Goal: Information Seeking & Learning: Learn about a topic

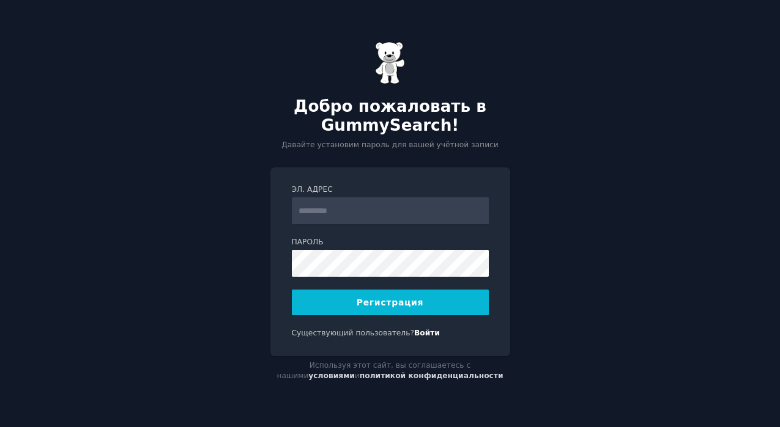
click at [319, 210] on input "Эл. адрес" at bounding box center [390, 211] width 197 height 27
type input "**********"
click at [349, 308] on button "Регистрация" at bounding box center [390, 303] width 197 height 26
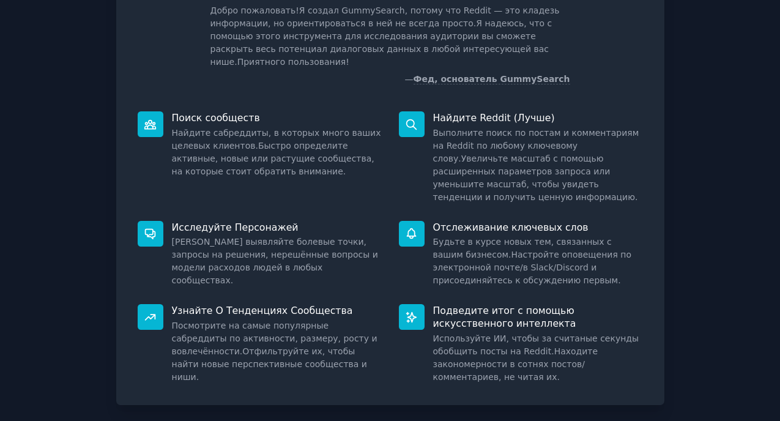
scroll to position [141, 0]
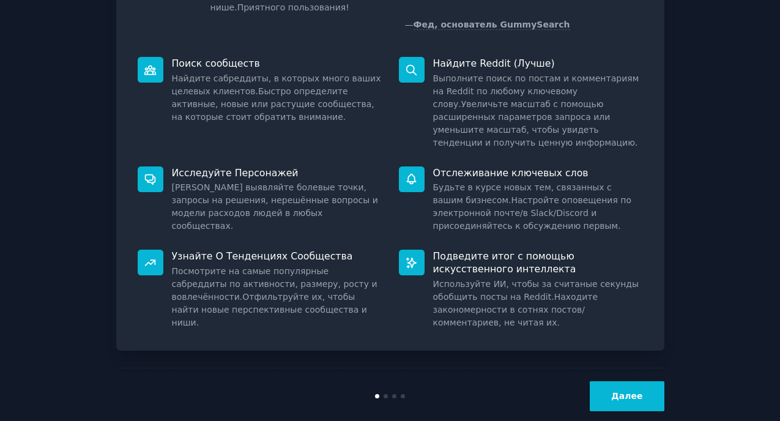
click at [630, 391] on ya-tr-span "Далее" at bounding box center [626, 396] width 31 height 10
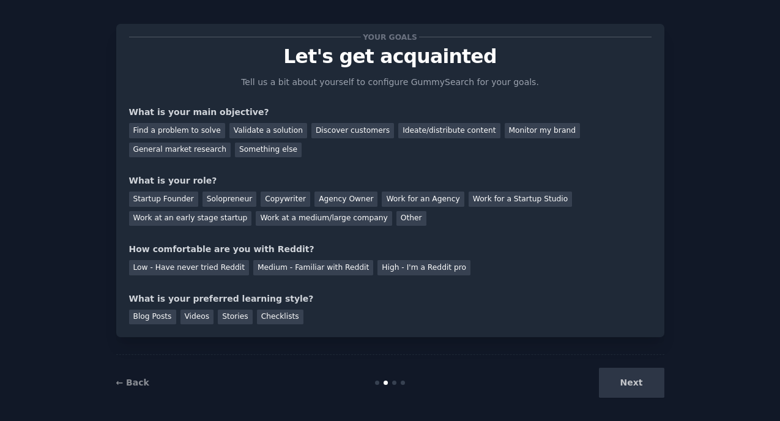
scroll to position [23, 0]
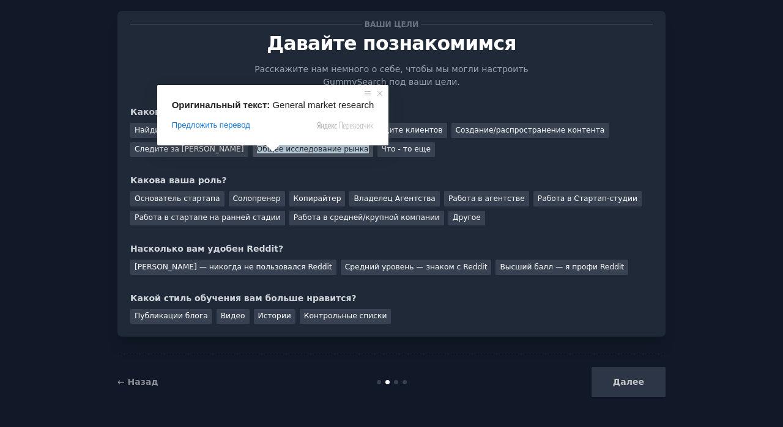
click at [279, 151] on span at bounding box center [273, 148] width 16 height 7
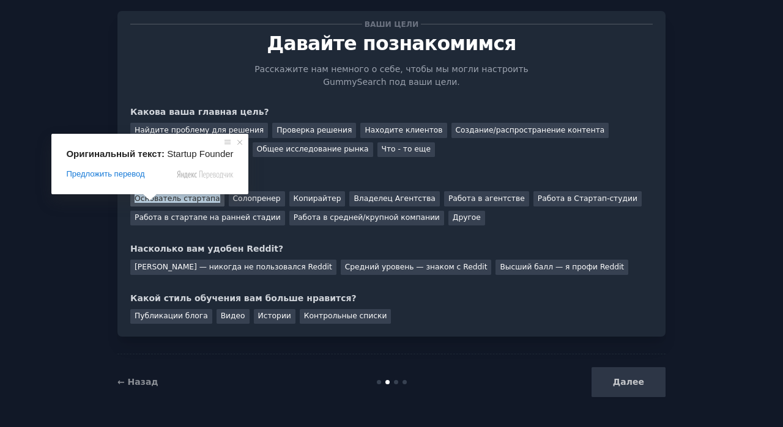
click at [150, 202] on ya-tr-span "Основатель стартапа" at bounding box center [178, 198] width 86 height 9
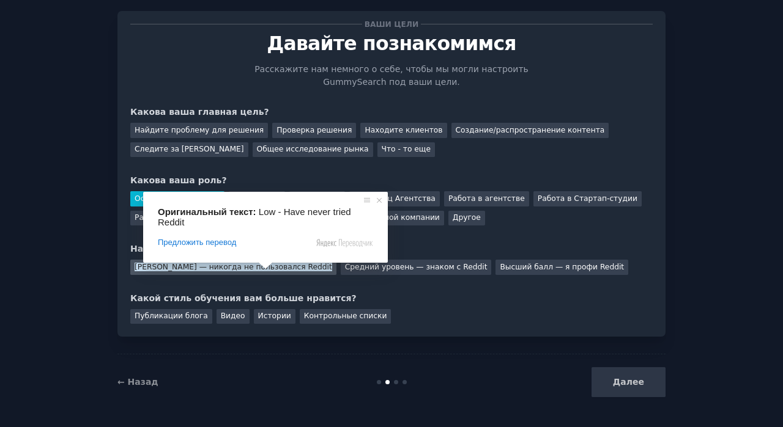
click at [228, 268] on ya-tr-span "Низкий — никогда не пользовался Reddit" at bounding box center [234, 267] width 198 height 9
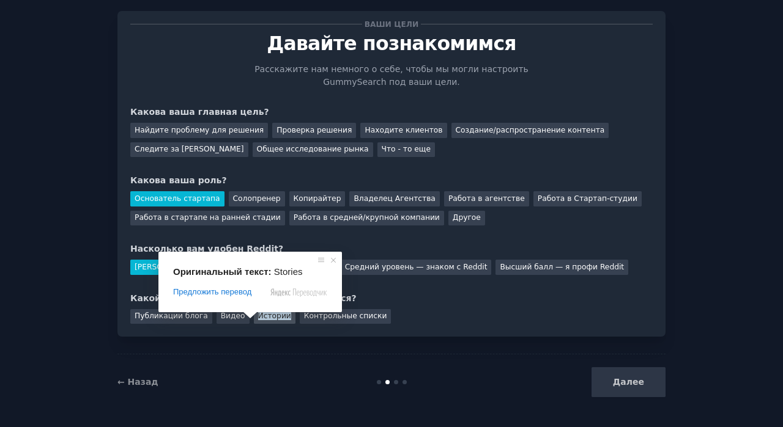
click at [263, 316] on ya-tr-span "Истории" at bounding box center [274, 316] width 33 height 9
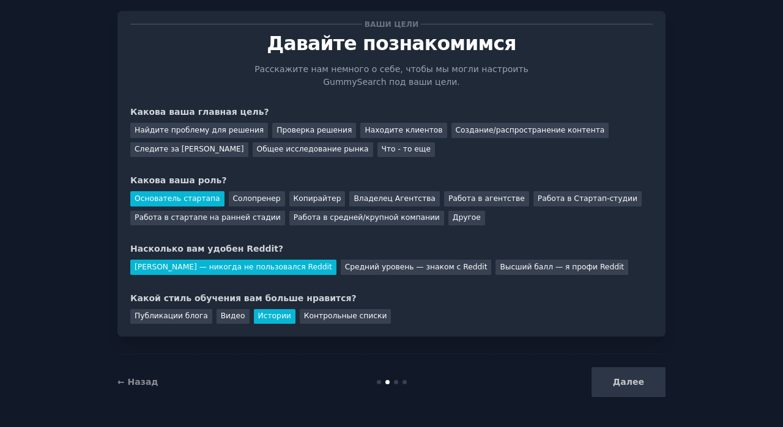
click at [612, 379] on div "Далее" at bounding box center [573, 383] width 183 height 30
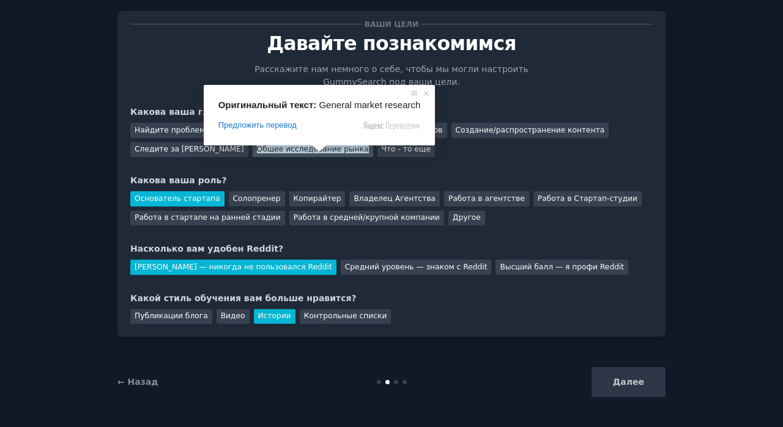
click at [303, 152] on ya-tr-span "Общее исследование рынка" at bounding box center [313, 149] width 112 height 9
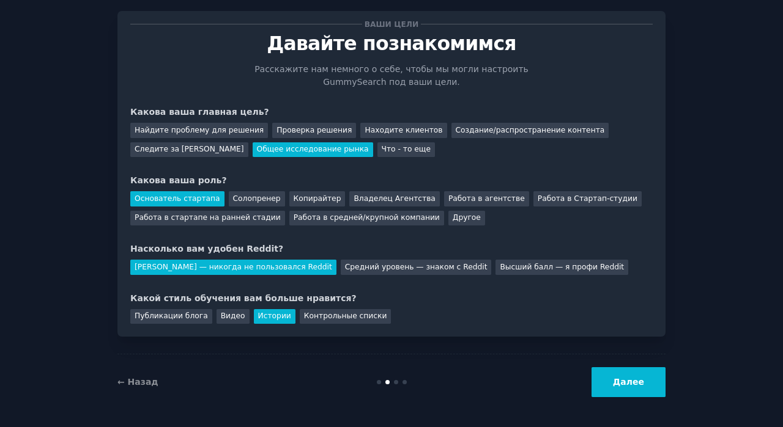
click at [624, 386] on ya-tr-span "Далее" at bounding box center [628, 382] width 31 height 10
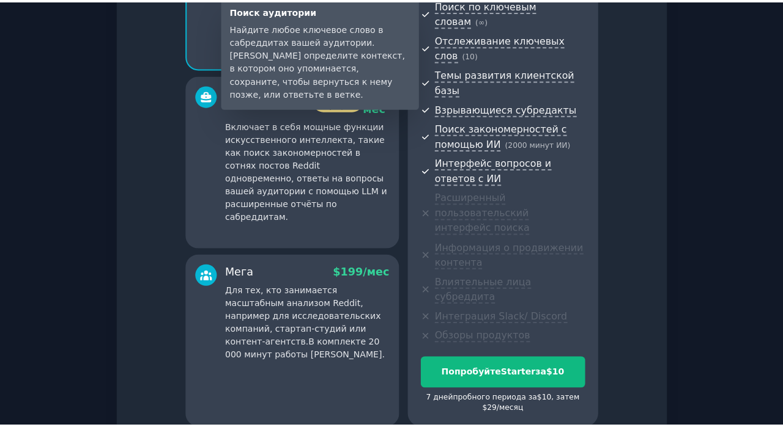
scroll to position [219, 0]
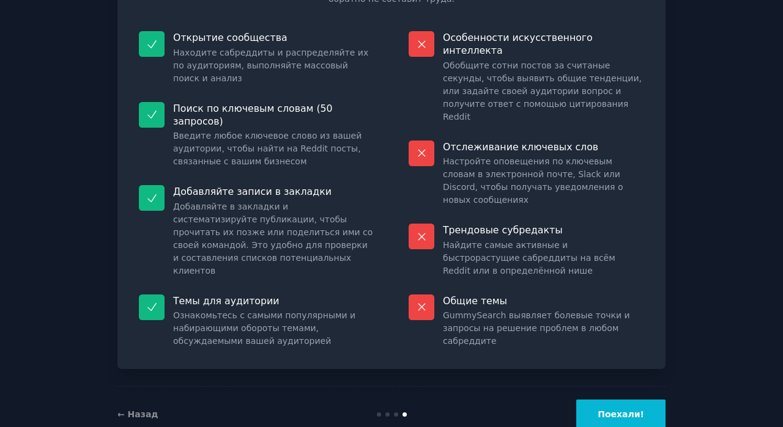
scroll to position [137, 0]
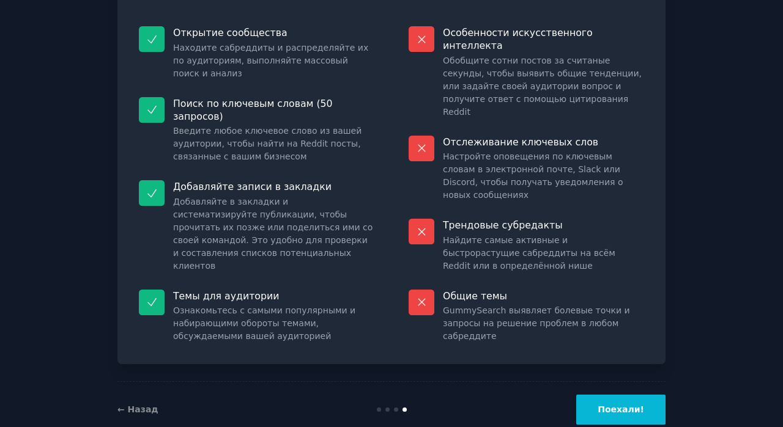
click at [597, 395] on button "Поехали!" at bounding box center [620, 410] width 89 height 30
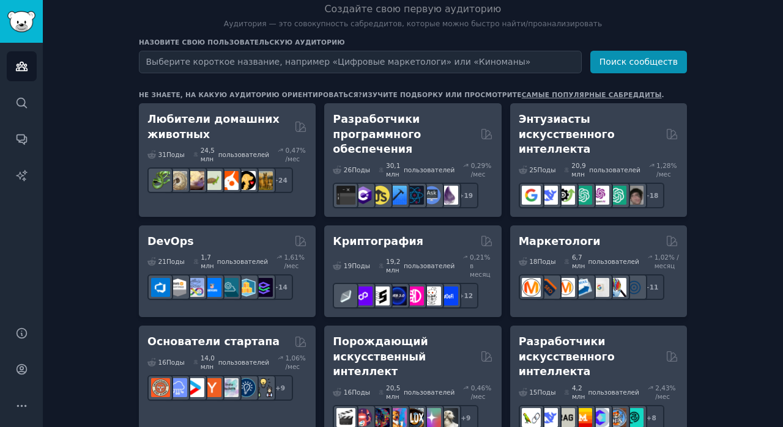
scroll to position [132, 0]
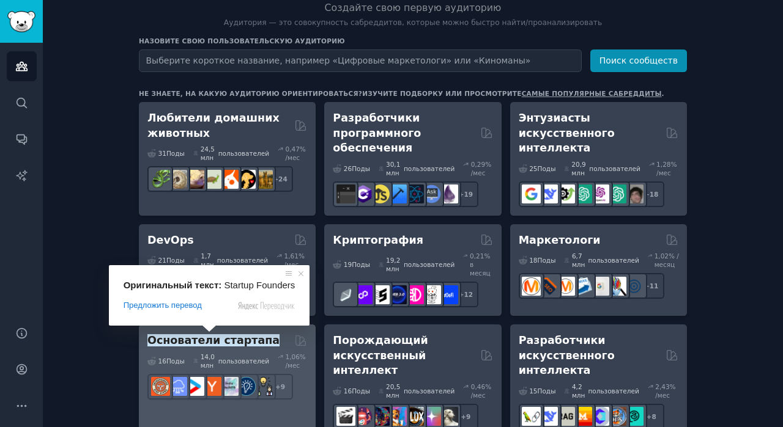
click at [200, 335] on ya-tr-span "Основатели стартапа" at bounding box center [213, 341] width 132 height 12
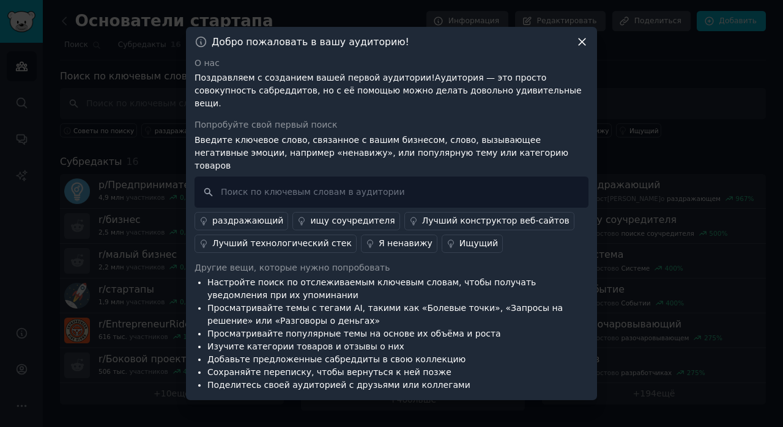
click at [584, 45] on icon at bounding box center [582, 42] width 7 height 7
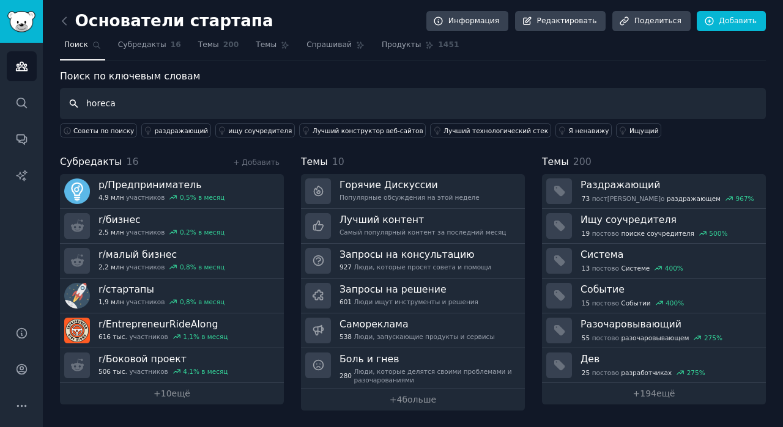
type input "horeca"
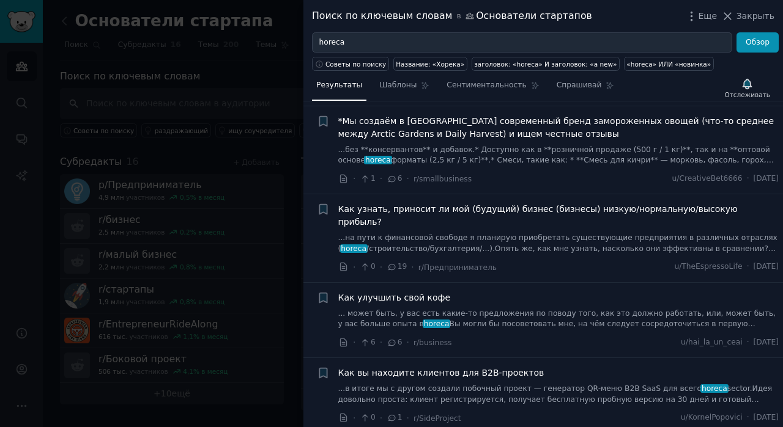
scroll to position [200, 0]
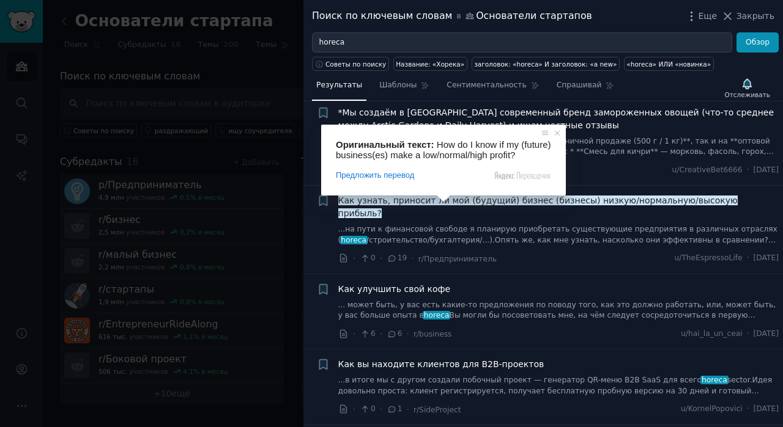
click at [444, 201] on span at bounding box center [443, 198] width 16 height 7
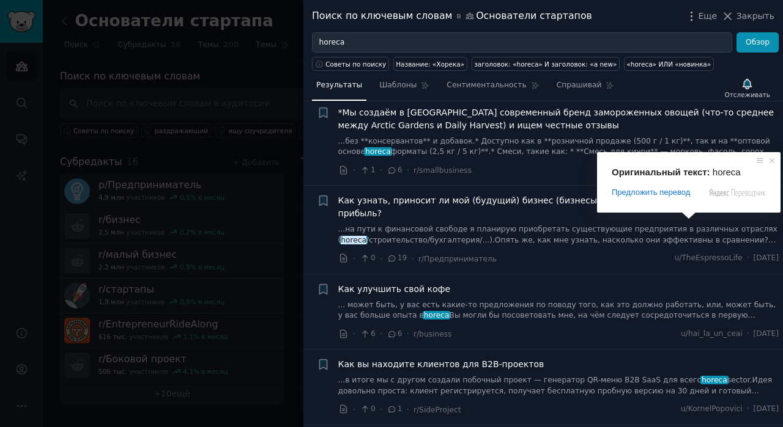
click at [366, 236] on ya-tr-span "horeca" at bounding box center [354, 240] width 26 height 9
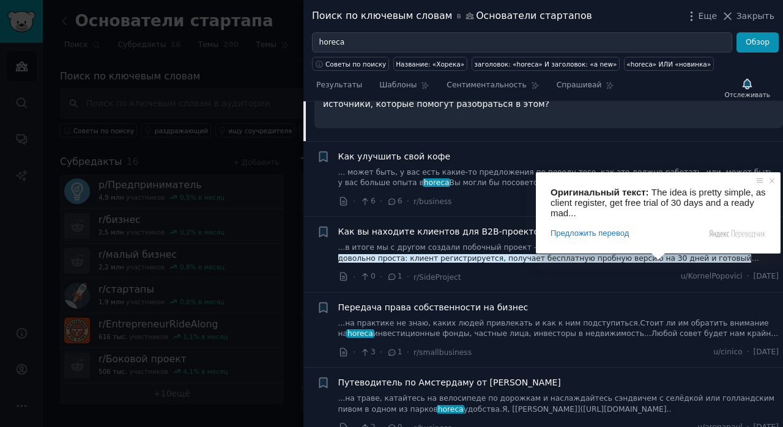
scroll to position [604, 0]
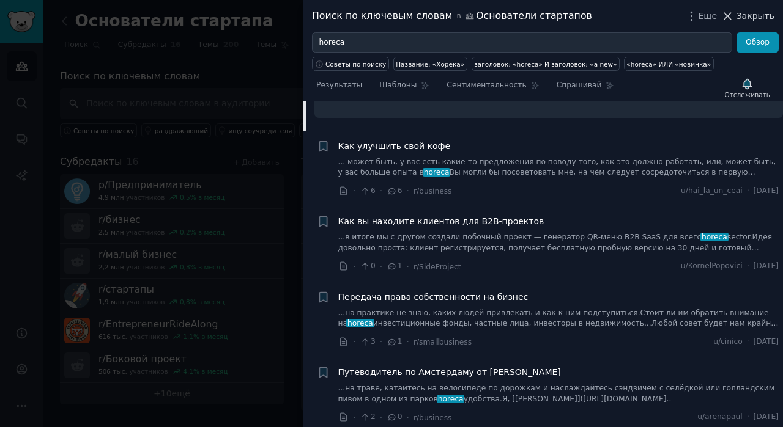
click at [732, 16] on icon at bounding box center [727, 16] width 13 height 13
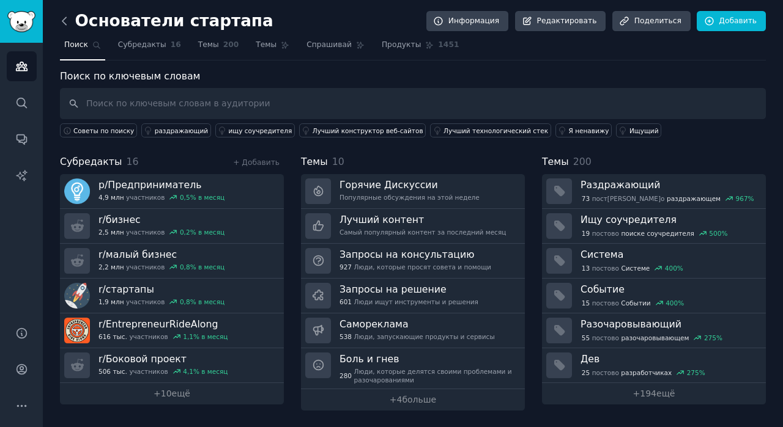
click at [62, 20] on icon at bounding box center [64, 20] width 4 height 7
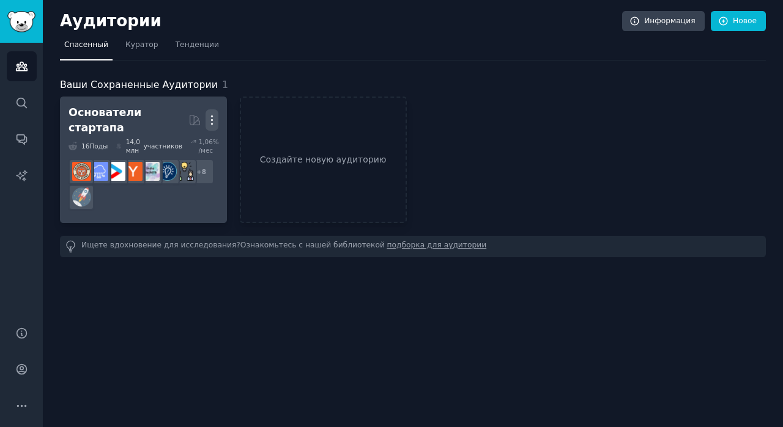
click at [207, 114] on icon "button" at bounding box center [211, 120] width 13 height 13
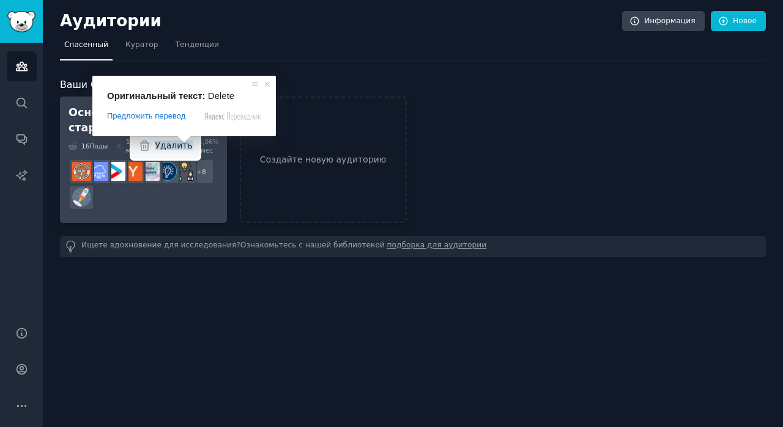
click at [178, 141] on span at bounding box center [184, 139] width 16 height 7
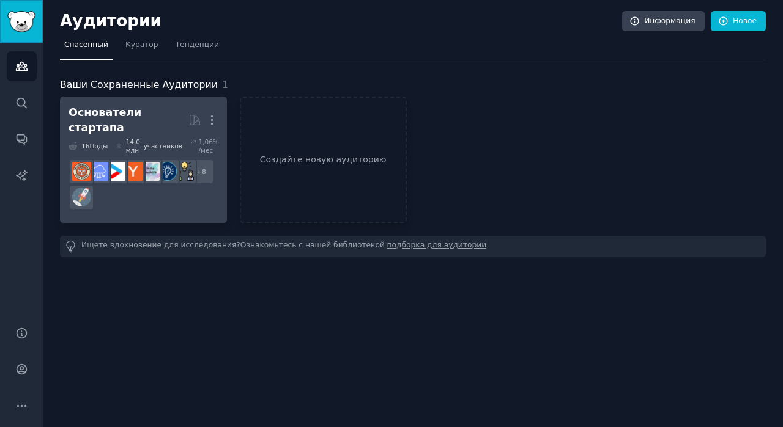
click at [18, 20] on img "Боковая панель" at bounding box center [21, 21] width 28 height 21
click at [212, 116] on icon "button" at bounding box center [211, 120] width 1 height 9
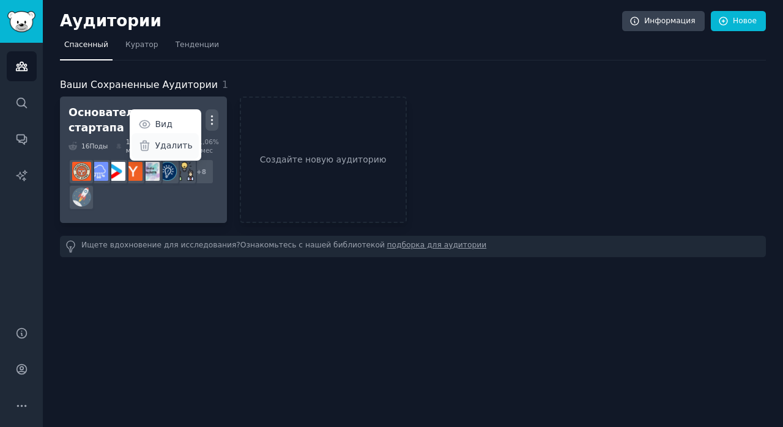
click at [142, 144] on icon at bounding box center [144, 145] width 13 height 13
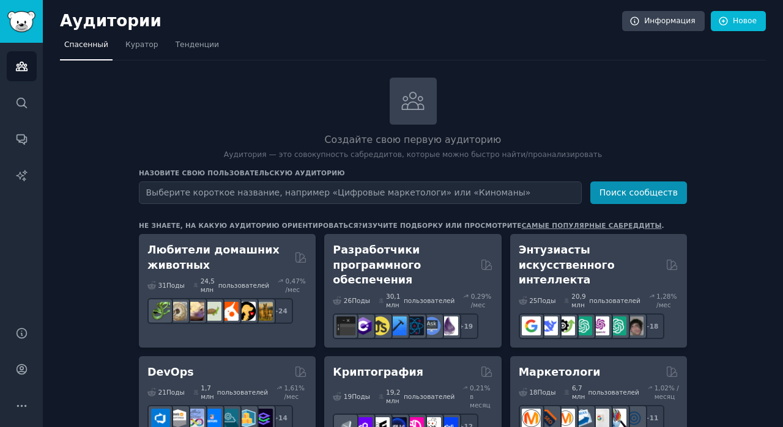
click at [201, 191] on input "text" at bounding box center [360, 193] width 443 height 23
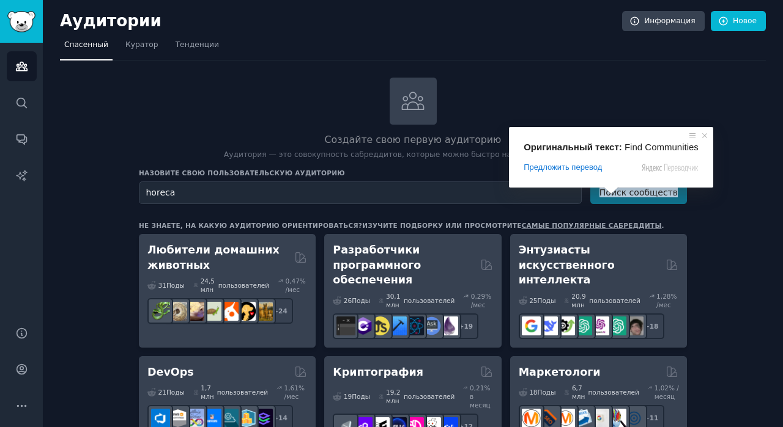
type input "horeca"
click at [614, 199] on button "Поиск сообществ" at bounding box center [638, 193] width 97 height 23
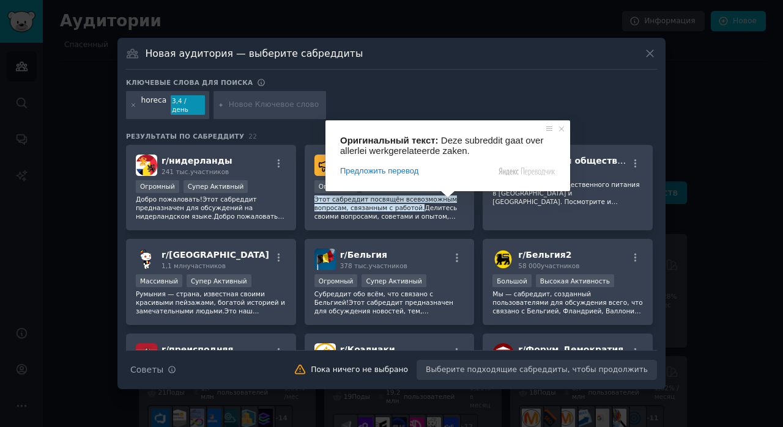
click at [652, 60] on icon at bounding box center [649, 53] width 13 height 13
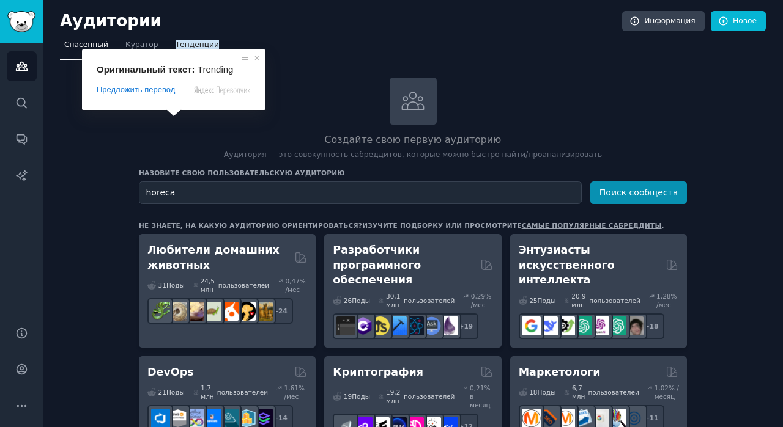
click at [187, 44] on ya-tr-span "Тенденции" at bounding box center [197, 44] width 43 height 9
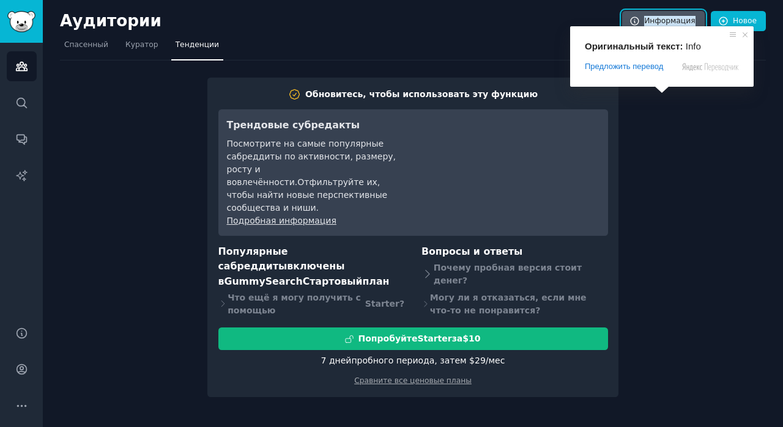
click at [662, 20] on ya-tr-span "Информация" at bounding box center [669, 21] width 51 height 11
